Goal: Information Seeking & Learning: Understand process/instructions

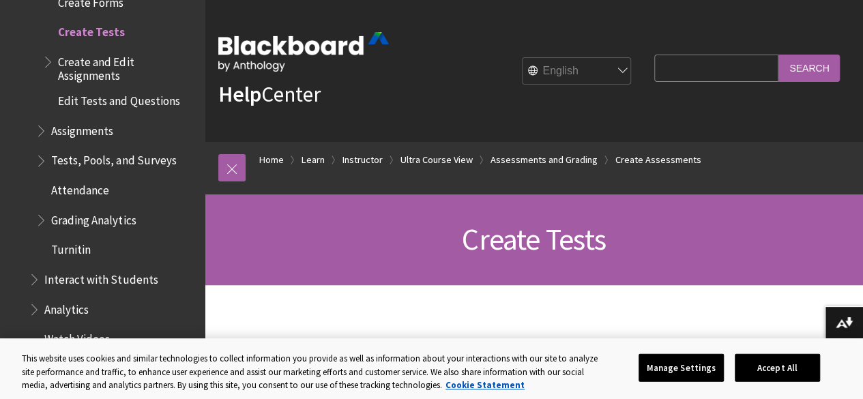
click at [125, 160] on span "Tests, Pools, and Surveys" at bounding box center [113, 158] width 125 height 18
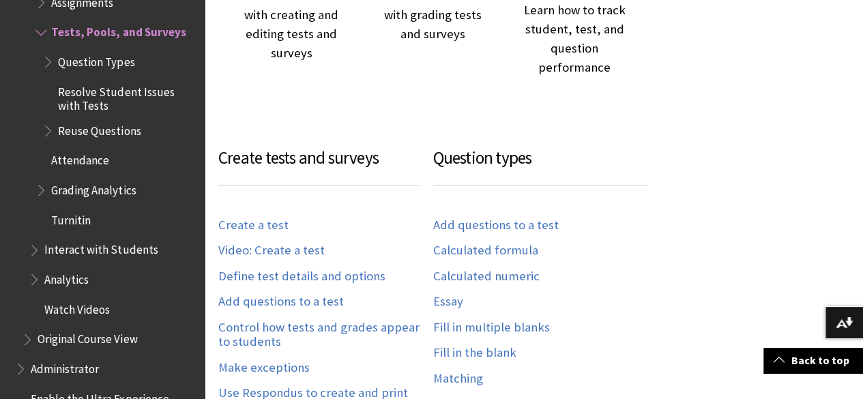
scroll to position [750, 0]
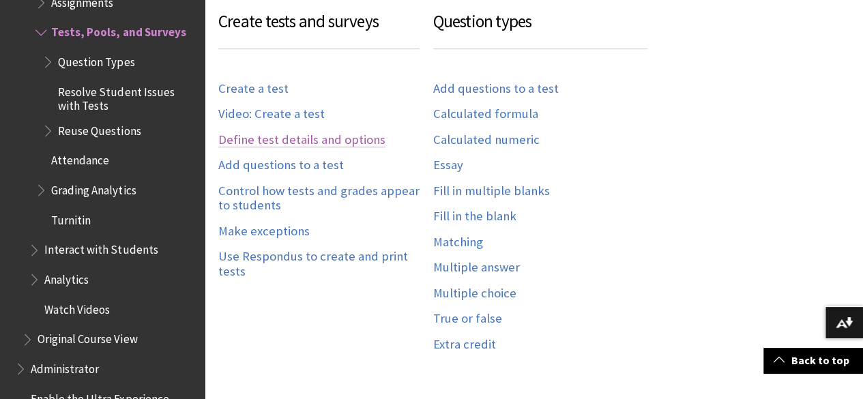
click at [258, 132] on link "Define test details and options" at bounding box center [301, 140] width 167 height 16
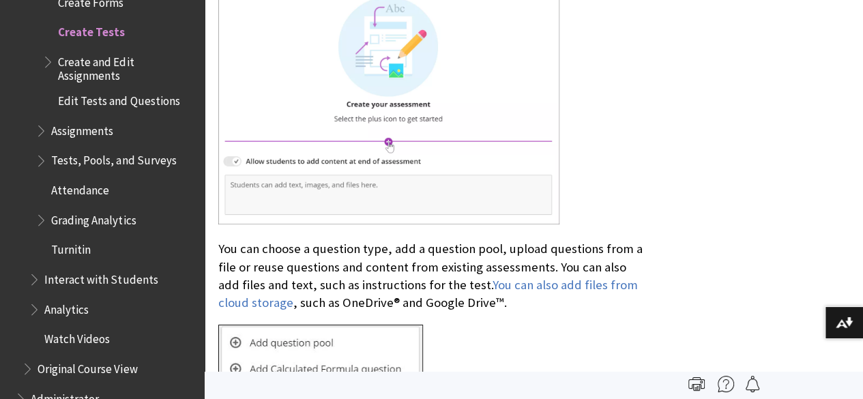
scroll to position [2332, 0]
